Goal: Communication & Community: Share content

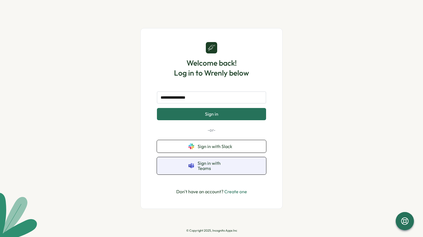
type input "**********"
click at [228, 166] on span "Sign in with Teams" at bounding box center [216, 166] width 37 height 11
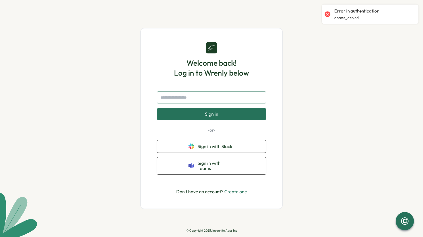
click at [189, 99] on input "text" at bounding box center [211, 98] width 109 height 12
type input "********"
click at [230, 190] on link "Create one" at bounding box center [235, 192] width 23 height 6
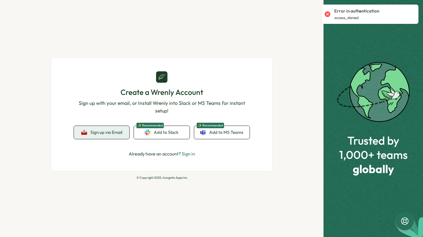
click at [114, 132] on span "Sign up via Email" at bounding box center [106, 132] width 32 height 5
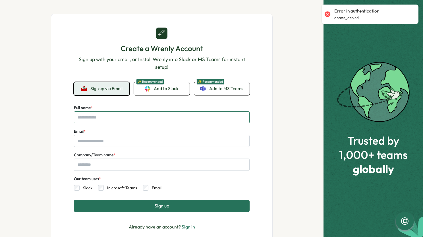
click at [126, 116] on input "Full name *" at bounding box center [162, 118] width 176 height 12
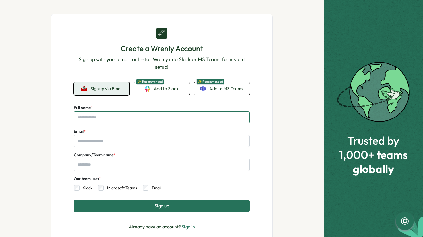
type input "********"
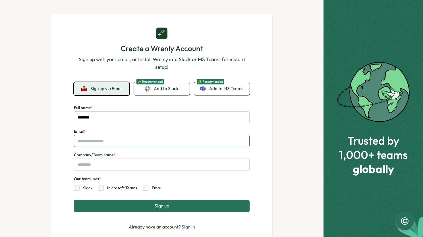
type input "**********"
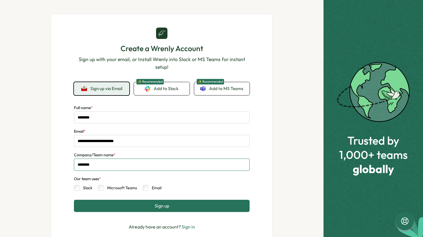
drag, startPoint x: 100, startPoint y: 168, endPoint x: 45, endPoint y: 162, distance: 55.8
click at [45, 162] on div "**********" at bounding box center [162, 118] width 324 height 237
type input "***"
click at [228, 187] on div "Slack Microsoft Teams Email" at bounding box center [162, 186] width 176 height 9
click at [117, 207] on button "Sign up" at bounding box center [162, 206] width 176 height 12
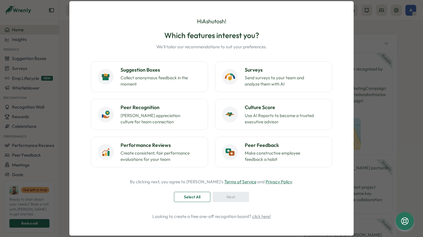
scroll to position [20, 0]
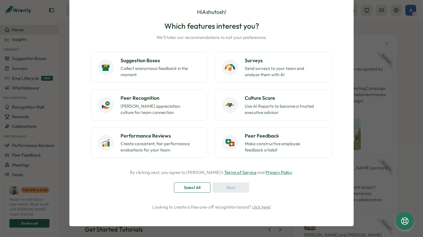
click at [195, 189] on span "Select All" at bounding box center [192, 188] width 17 height 10
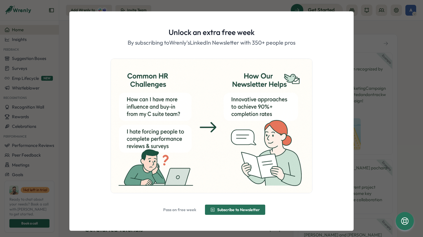
click at [378, 155] on div "Unlock an extra free week By subscribing to [PERSON_NAME]'s LinkedIn Newsletter…" at bounding box center [211, 118] width 423 height 237
click at [178, 210] on span "Pass on free week" at bounding box center [179, 210] width 33 height 4
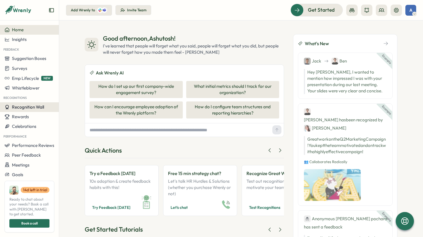
click at [34, 106] on span "Recognition Wall" at bounding box center [28, 106] width 32 height 5
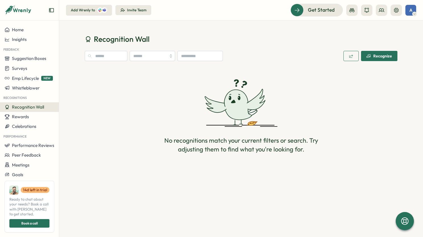
click at [380, 54] on div "Recognize" at bounding box center [380, 56] width 26 height 5
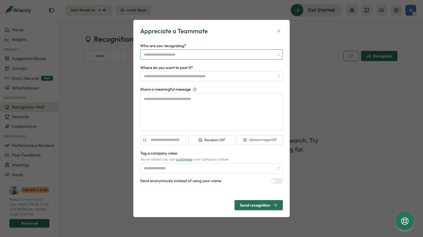
type textarea "*"
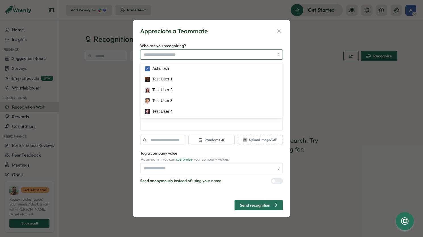
click at [281, 56] on div at bounding box center [211, 55] width 143 height 10
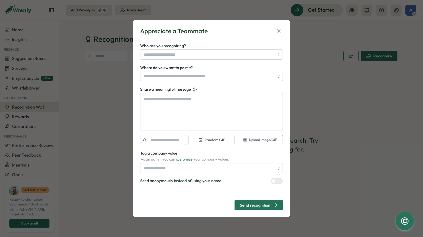
click at [354, 75] on div "Appreciate a Teammate Who are you recognizing? Where do you want to post it? Sh…" at bounding box center [211, 118] width 423 height 237
click at [281, 30] on icon "button" at bounding box center [279, 31] width 6 height 6
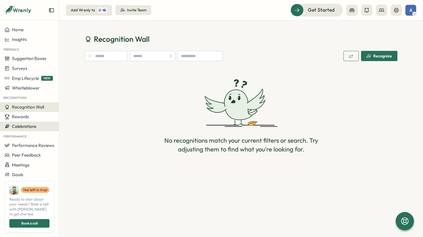
click at [33, 128] on span "Celebrations" at bounding box center [24, 126] width 24 height 5
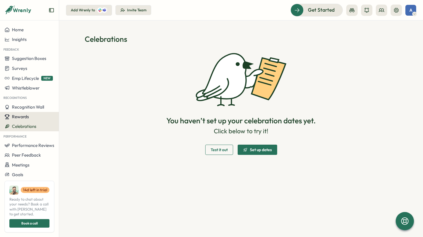
click at [32, 116] on div "Rewards" at bounding box center [30, 116] width 50 height 5
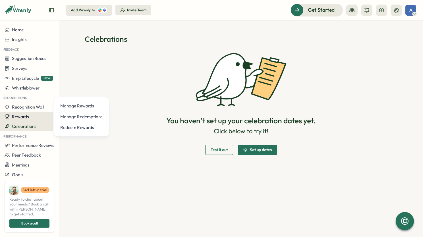
click at [32, 117] on div "Rewards" at bounding box center [30, 116] width 50 height 5
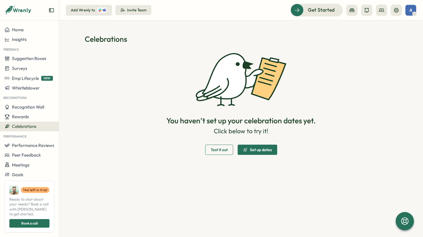
click at [36, 124] on span "Celebrations" at bounding box center [24, 126] width 24 height 5
click at [36, 109] on span "Recognition Wall" at bounding box center [28, 106] width 32 height 5
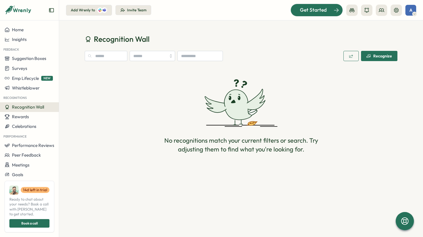
click at [298, 9] on div "Get Started" at bounding box center [313, 9] width 47 height 7
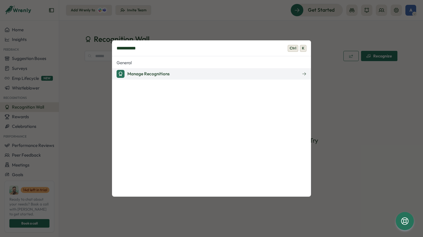
type input "**********"
click at [141, 72] on div "Manage Recognitions" at bounding box center [143, 74] width 53 height 8
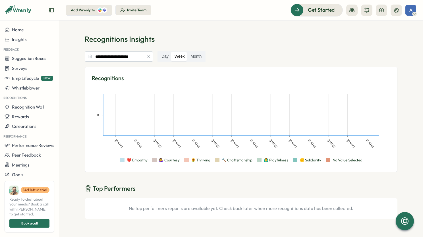
drag, startPoint x: 384, startPoint y: 36, endPoint x: 384, endPoint y: 30, distance: 5.7
click at [384, 35] on p "Recognitions Insights" at bounding box center [241, 39] width 313 height 10
click at [398, 10] on icon at bounding box center [396, 10] width 5 height 5
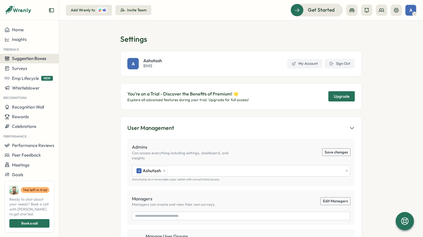
click at [29, 59] on span "Suggestion Boxes" at bounding box center [29, 58] width 34 height 5
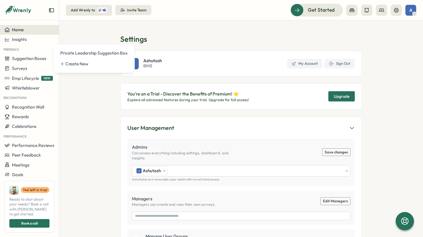
click at [24, 32] on div "Home" at bounding box center [30, 29] width 50 height 5
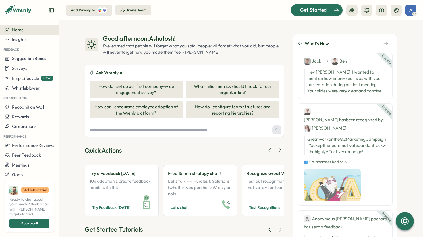
click at [300, 11] on div "Get Started" at bounding box center [313, 9] width 47 height 7
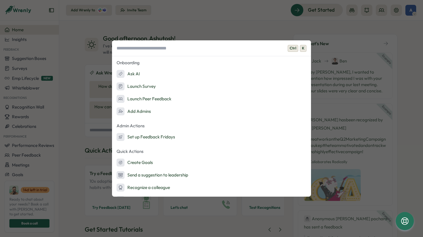
click at [226, 39] on div "Ctrl K Onboarding Ask AI Launch Survey Launch Peer Feedback Add Admins Admin Ac…" at bounding box center [211, 118] width 423 height 237
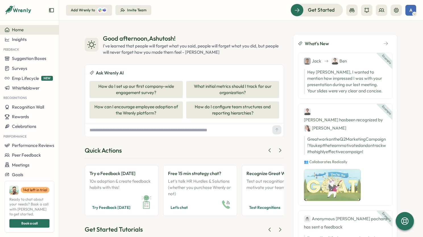
click at [16, 15] on icon at bounding box center [18, 10] width 27 height 10
click at [18, 8] on icon at bounding box center [18, 10] width 27 height 10
click at [29, 107] on span "Recognition Wall" at bounding box center [28, 106] width 32 height 5
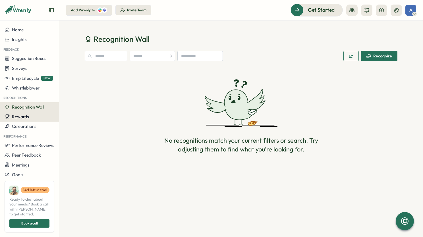
click at [38, 114] on div "Rewards" at bounding box center [30, 116] width 50 height 5
click at [41, 122] on button "Celebrations" at bounding box center [29, 127] width 59 height 10
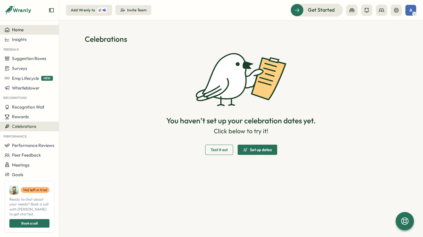
click at [12, 29] on span "Home" at bounding box center [18, 29] width 12 height 5
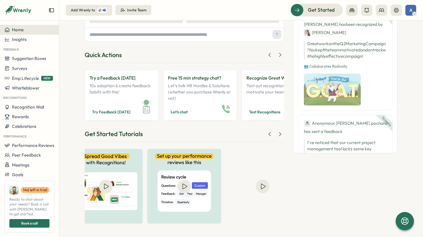
scroll to position [0, 331]
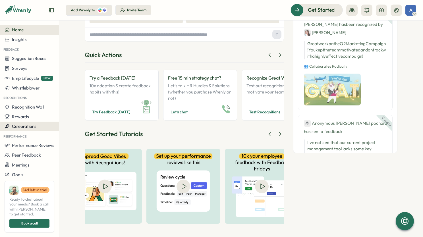
click at [32, 124] on span "Celebrations" at bounding box center [24, 126] width 24 height 5
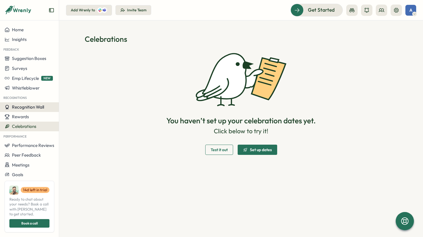
click at [46, 107] on div "Recognition Wall" at bounding box center [30, 107] width 50 height 5
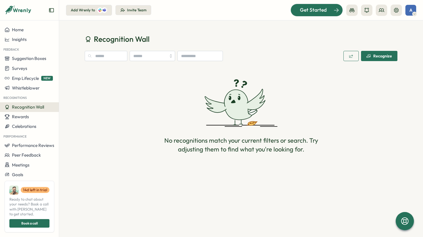
click at [298, 8] on div "Get Started" at bounding box center [313, 9] width 47 height 7
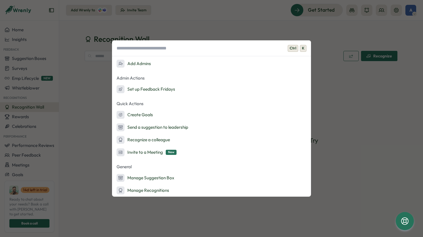
scroll to position [48, 0]
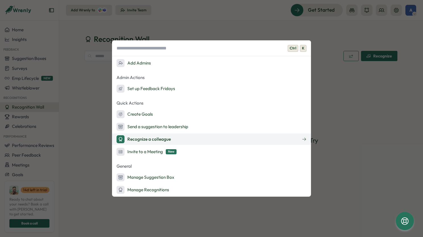
click at [150, 141] on div "Recognize a colleague" at bounding box center [144, 139] width 54 height 8
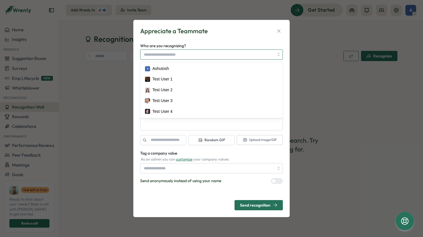
click at [175, 51] on input "Who are you recognizing?" at bounding box center [209, 55] width 130 height 10
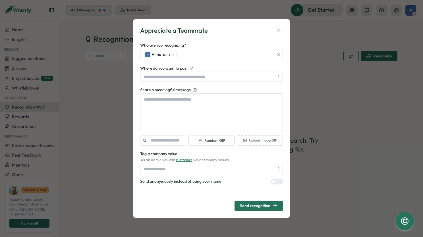
click at [135, 117] on div "Appreciate a Teammate Who are you recognizing? A Ashutosh Where do you want to …" at bounding box center [211, 118] width 156 height 199
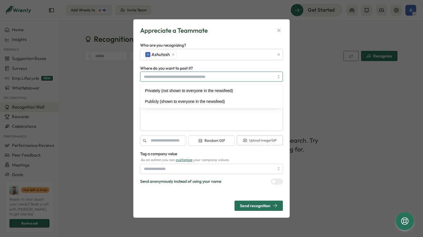
click at [170, 75] on input "Where do you want to post it?" at bounding box center [211, 77] width 143 height 10
type textarea "*"
type input "**********"
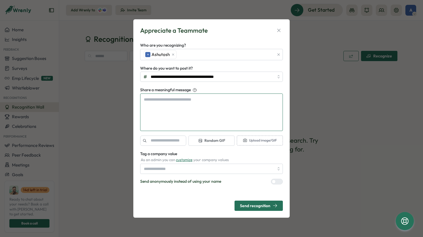
type textarea "*"
click at [169, 94] on textarea "Share a meaningful message" at bounding box center [211, 113] width 143 height 38
click at [279, 31] on icon "button" at bounding box center [278, 30] width 3 height 3
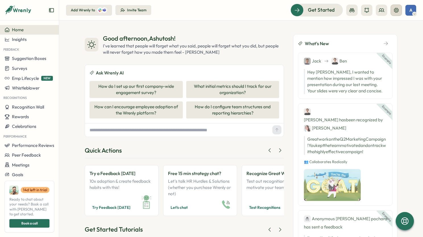
click at [394, 7] on button at bounding box center [396, 10] width 11 height 11
